Goal: Answer question/provide support: Share knowledge or assist other users

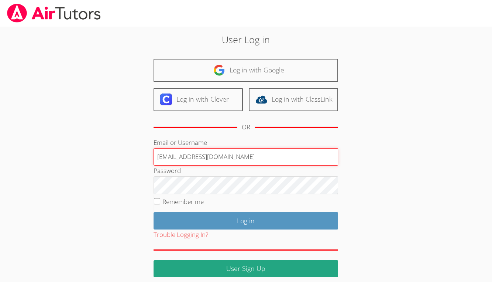
type input "francouriberheinbolt@gmail.com"
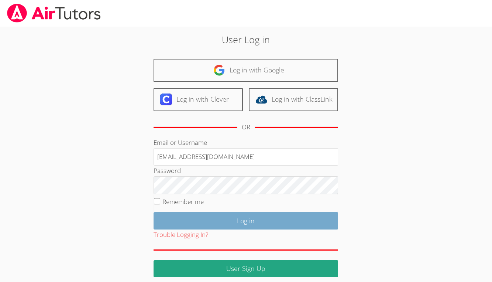
click at [229, 224] on input "Log in" at bounding box center [246, 220] width 185 height 17
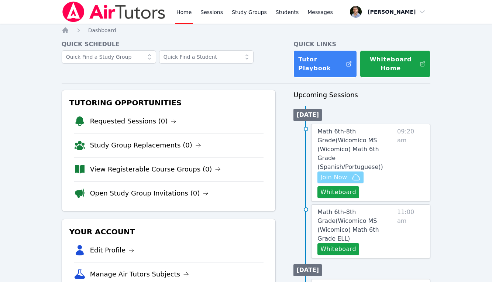
click at [355, 173] on icon "button" at bounding box center [356, 177] width 9 height 9
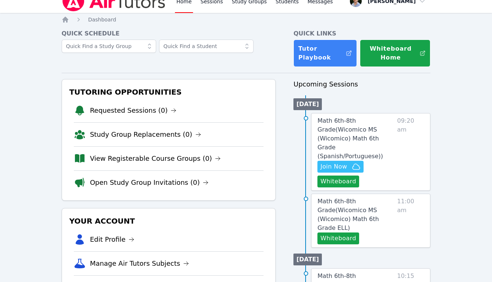
scroll to position [11, 0]
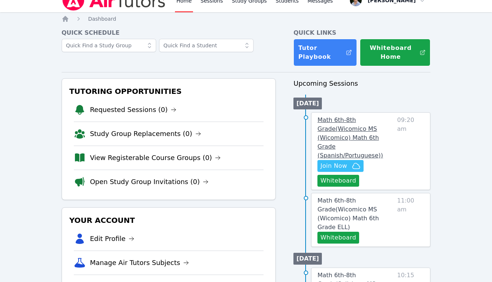
click at [346, 143] on link "Math 6th-8th Grade ( Wicomico MS (Wicomico) Math 6th Grade (Spanish/Portuguese)…" at bounding box center [356, 138] width 77 height 44
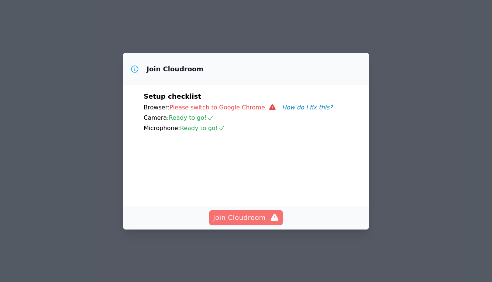
click at [263, 212] on span "Join Cloudroom" at bounding box center [246, 217] width 66 height 10
click at [240, 222] on span "Join Cloudroom" at bounding box center [246, 217] width 66 height 10
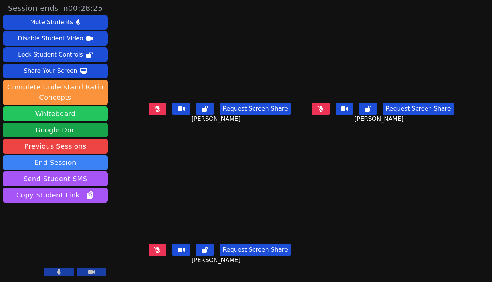
click at [78, 107] on button "Whiteboard" at bounding box center [55, 113] width 105 height 15
click at [66, 271] on button at bounding box center [59, 271] width 30 height 9
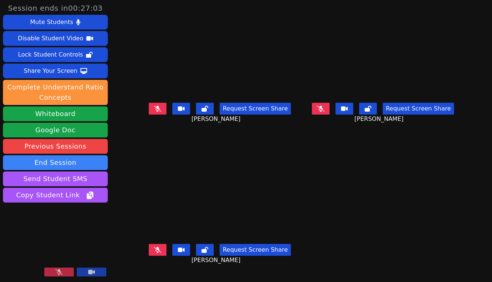
click at [66, 271] on button at bounding box center [59, 271] width 30 height 9
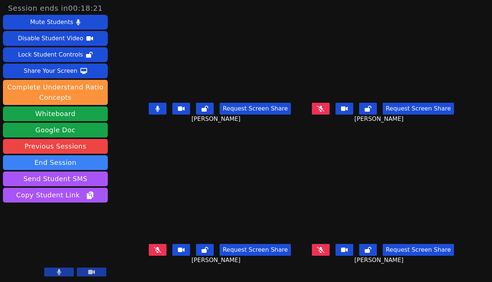
click at [93, 274] on icon at bounding box center [91, 272] width 7 height 4
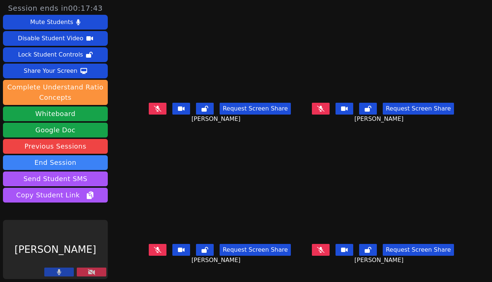
click at [92, 273] on icon at bounding box center [91, 272] width 7 height 6
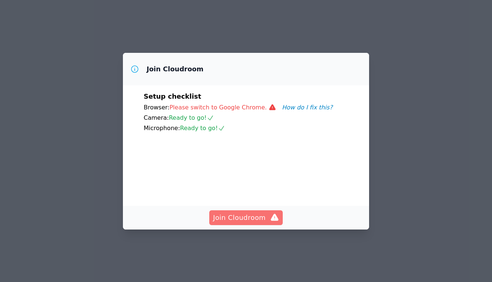
click at [251, 217] on span "Join Cloudroom" at bounding box center [246, 217] width 66 height 10
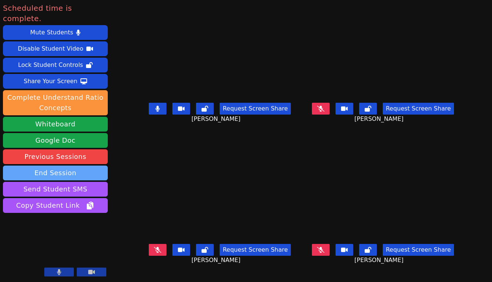
click at [85, 165] on button "End Session" at bounding box center [55, 172] width 105 height 15
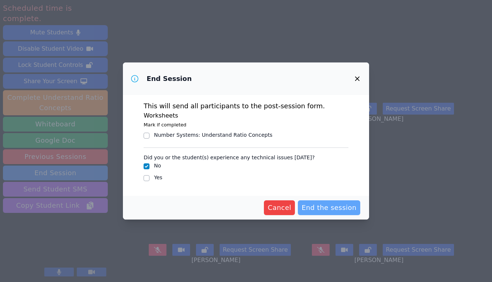
click at [342, 204] on span "End the session" at bounding box center [329, 207] width 55 height 10
